Goal: Task Accomplishment & Management: Manage account settings

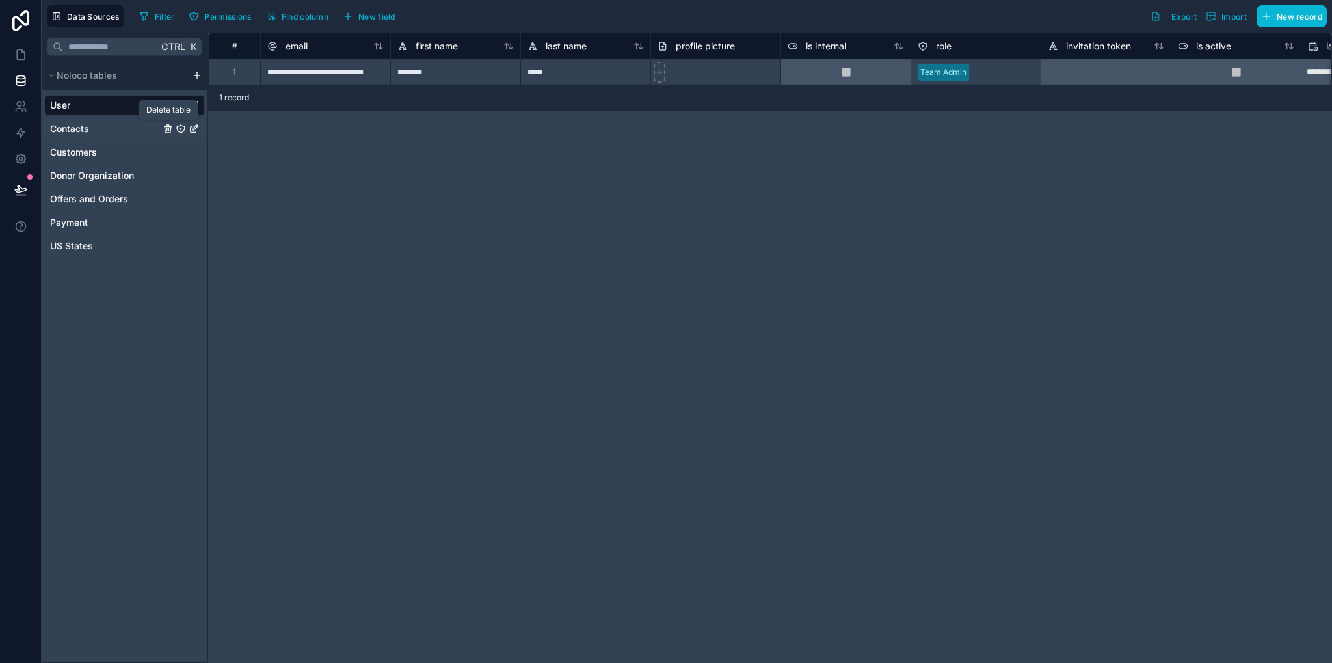
click at [165, 129] on icon "Contacts" at bounding box center [167, 130] width 6 height 6
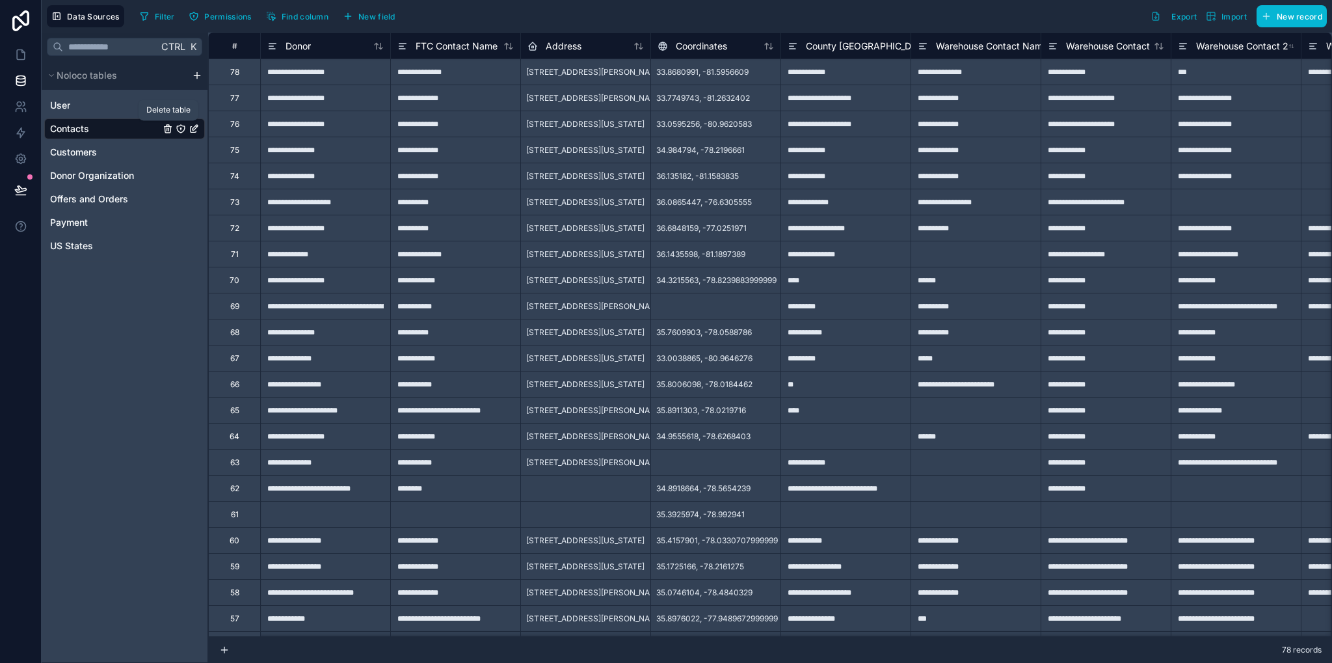
click at [168, 129] on icon "Contacts" at bounding box center [168, 129] width 0 height 3
click at [163, 126] on icon "Contacts" at bounding box center [168, 129] width 10 height 10
click at [68, 132] on span "Contacts" at bounding box center [69, 128] width 39 height 13
drag, startPoint x: 0, startPoint y: 0, endPoint x: 68, endPoint y: 132, distance: 148.6
click at [68, 132] on span "Contacts" at bounding box center [69, 128] width 39 height 13
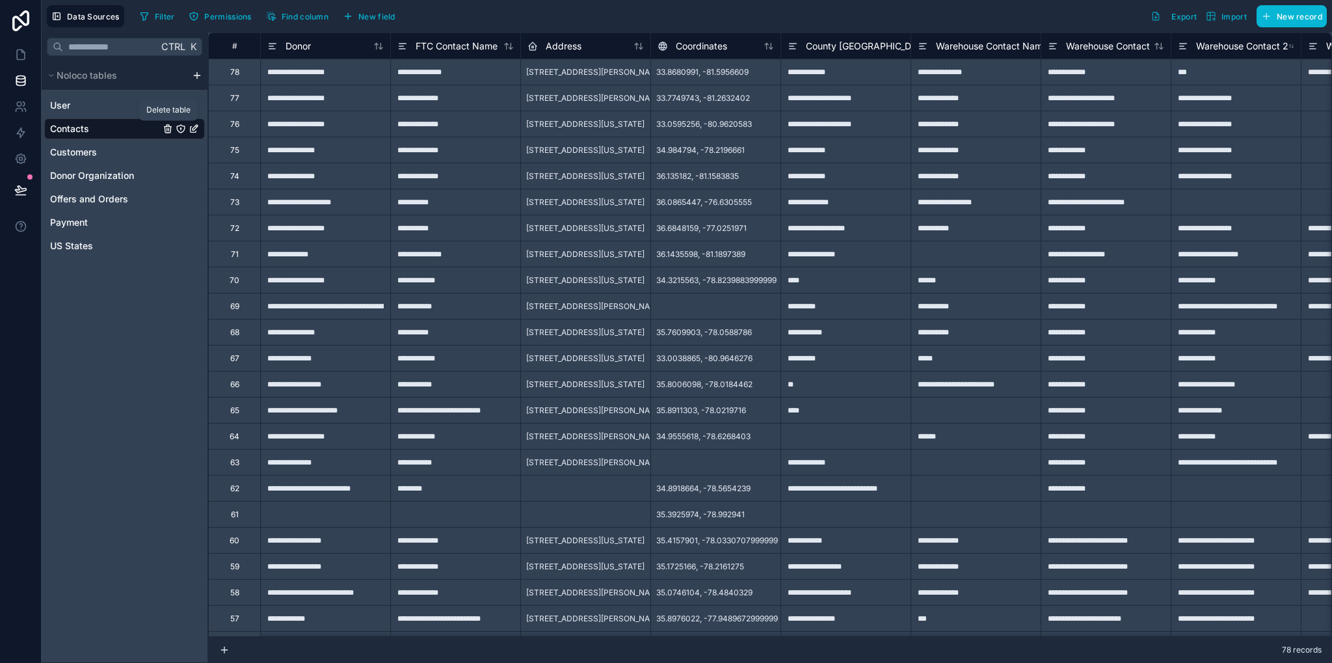
click at [167, 129] on icon "Contacts" at bounding box center [167, 129] width 0 height 3
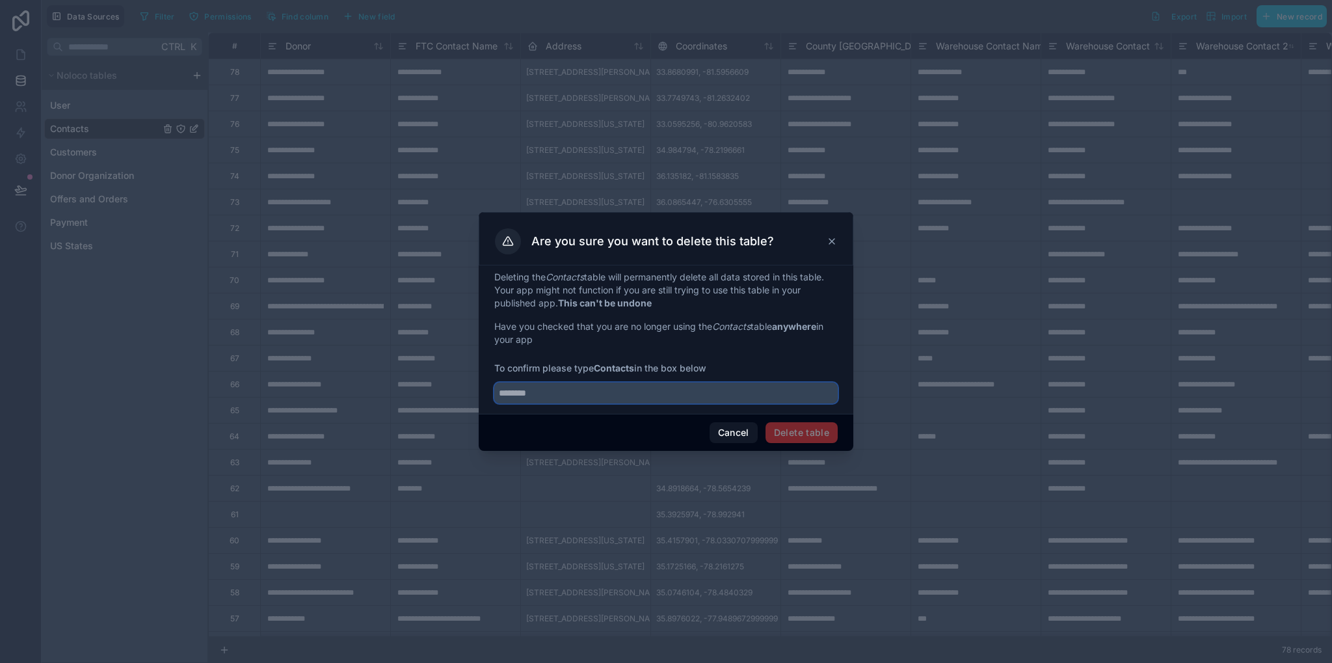
click at [606, 397] on input "text" at bounding box center [665, 392] width 343 height 21
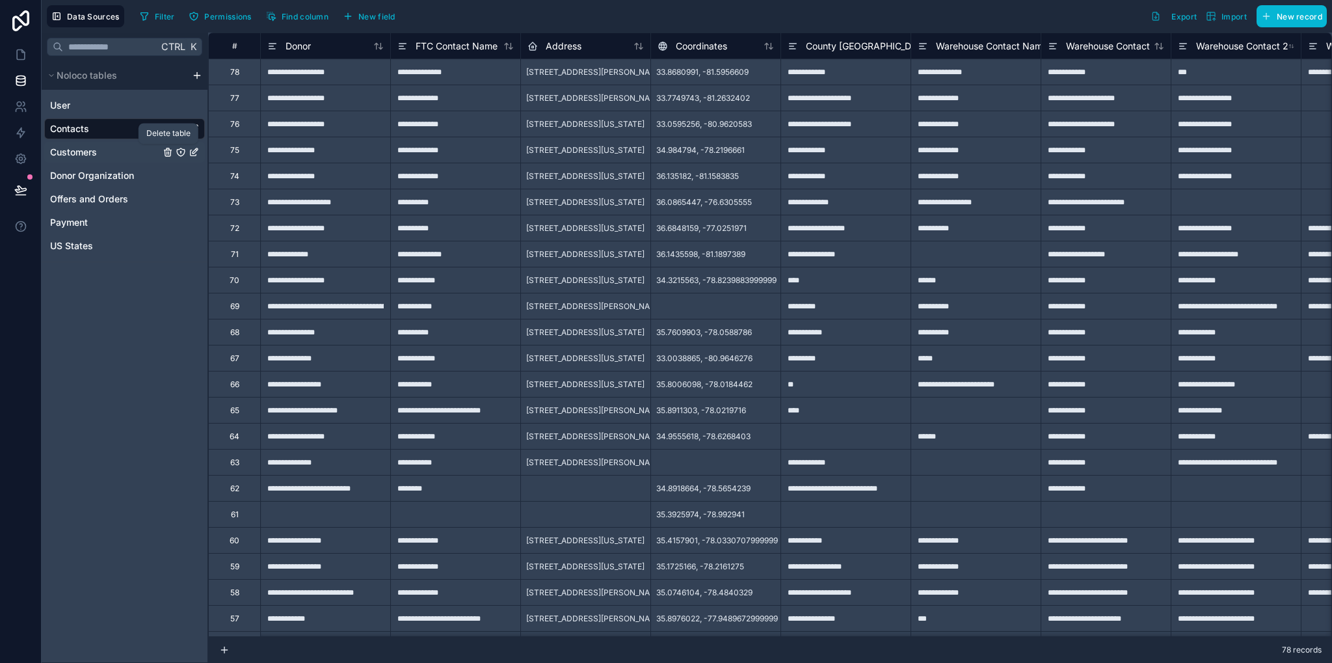
click at [166, 154] on icon "Customers" at bounding box center [168, 152] width 10 height 10
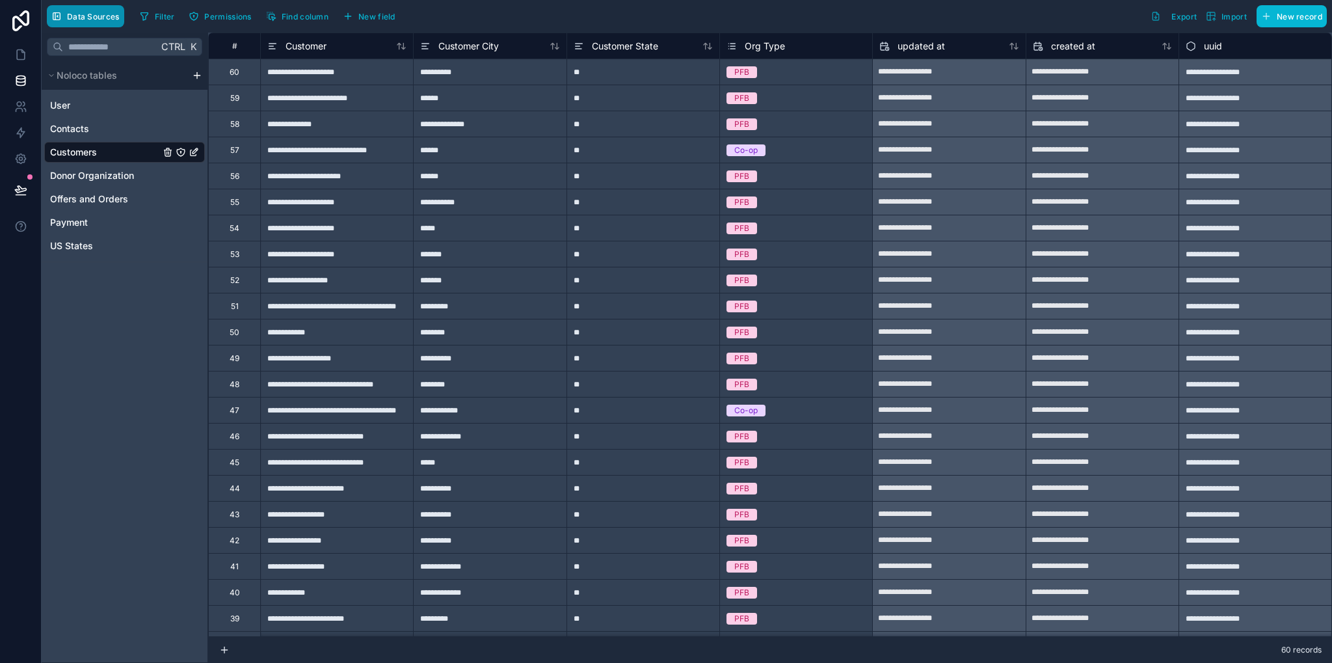
click at [77, 20] on span "Data Sources" at bounding box center [93, 17] width 53 height 10
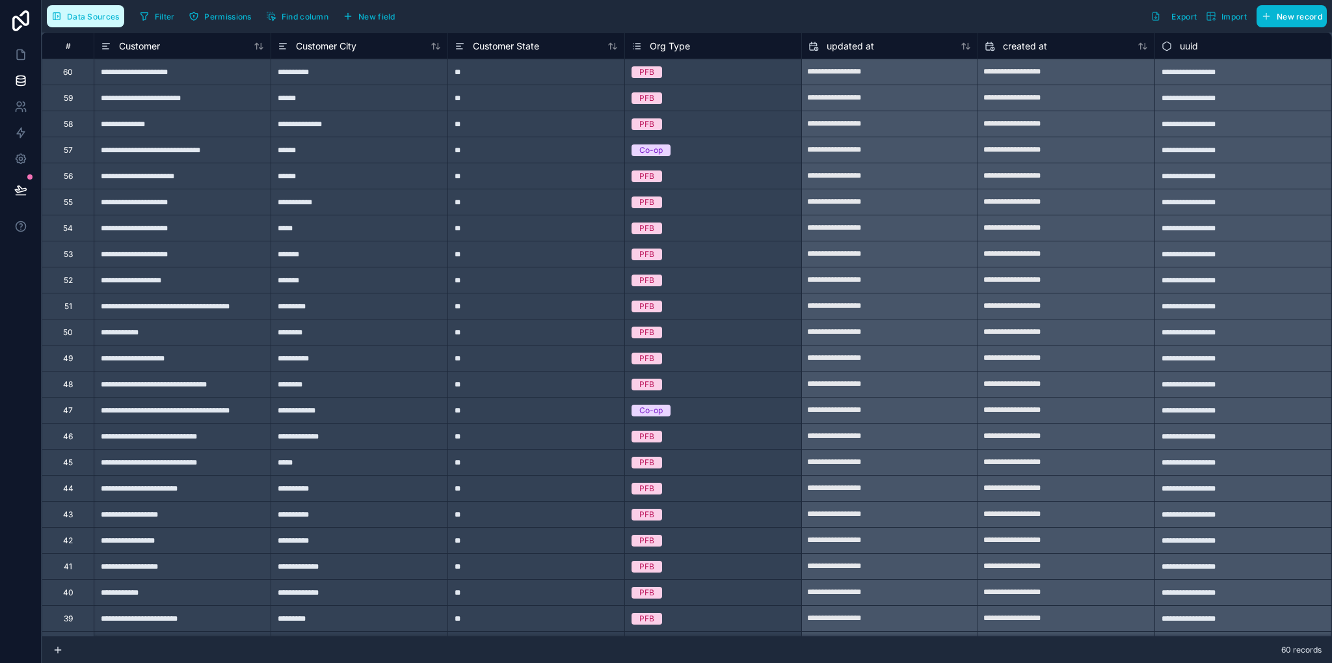
click at [77, 18] on span "Data Sources" at bounding box center [93, 17] width 53 height 10
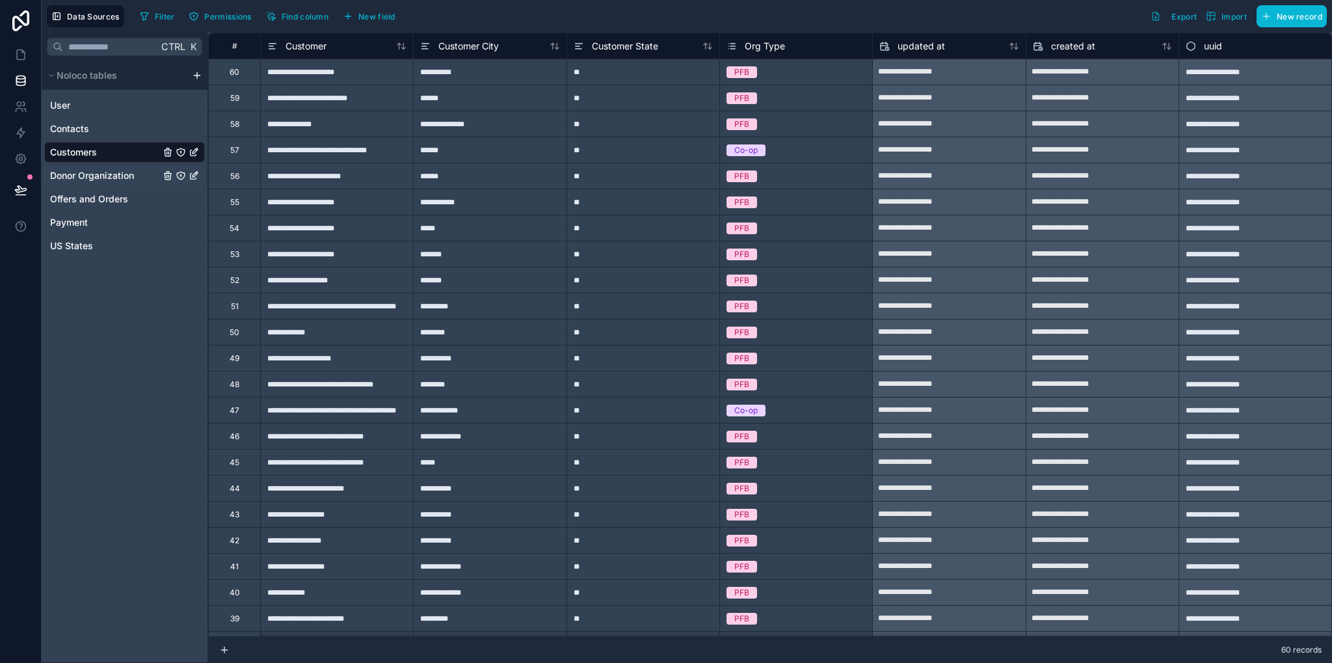
click at [107, 178] on span "Donor Organization" at bounding box center [92, 175] width 84 height 13
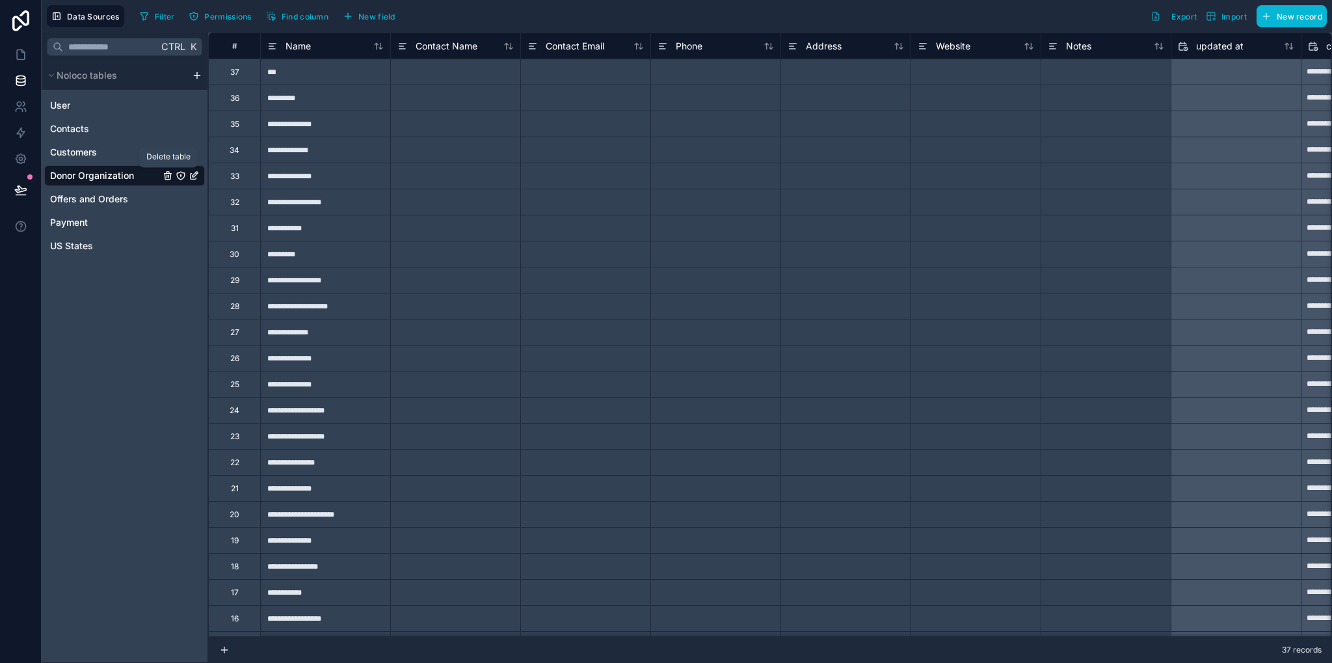
click at [168, 178] on icon "Donor Organization" at bounding box center [168, 175] width 10 height 10
